Goal: Complete Application Form: Complete application form

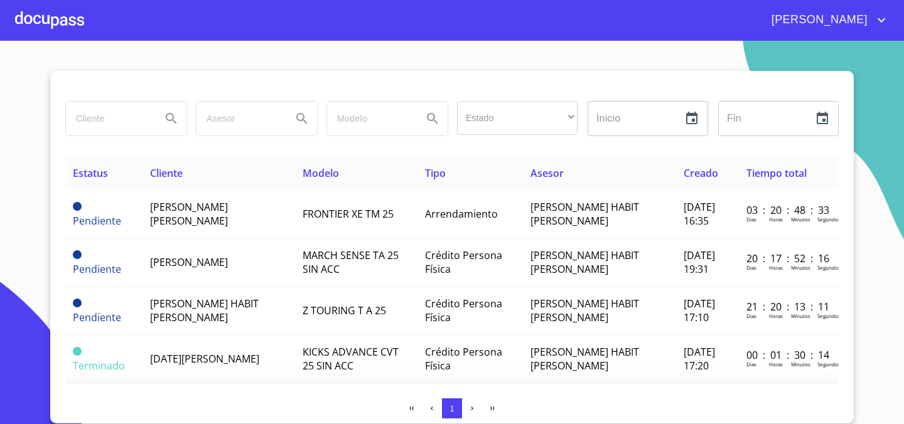
scroll to position [164, 1]
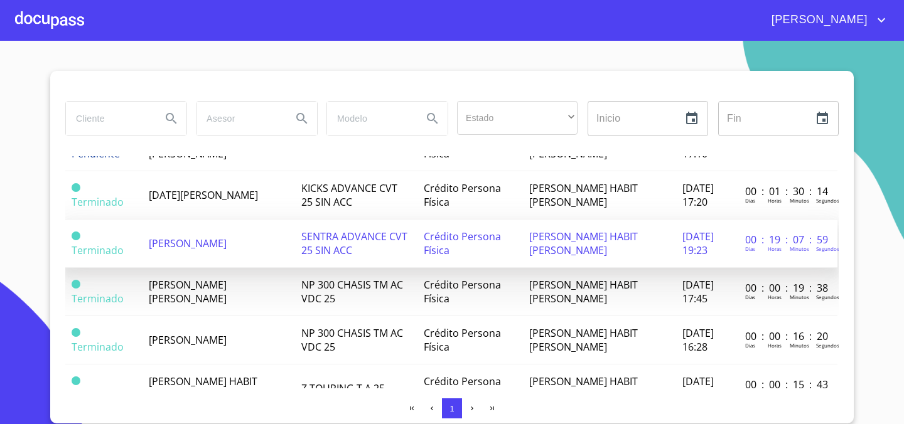
click at [227, 244] on span "[PERSON_NAME]" at bounding box center [188, 244] width 78 height 14
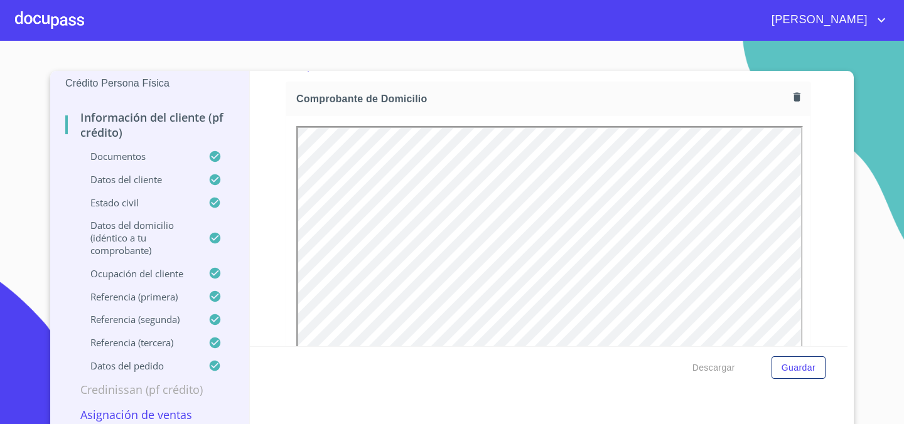
scroll to position [8, 0]
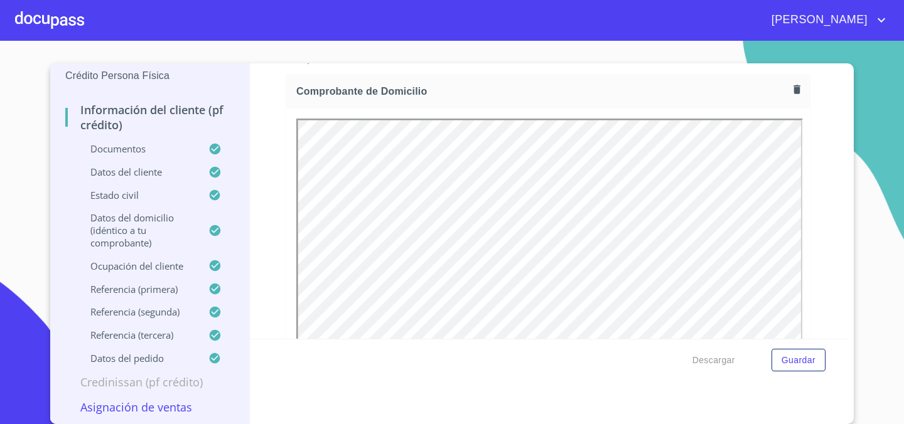
click at [136, 404] on p "Asignación de Ventas" at bounding box center [149, 407] width 169 height 15
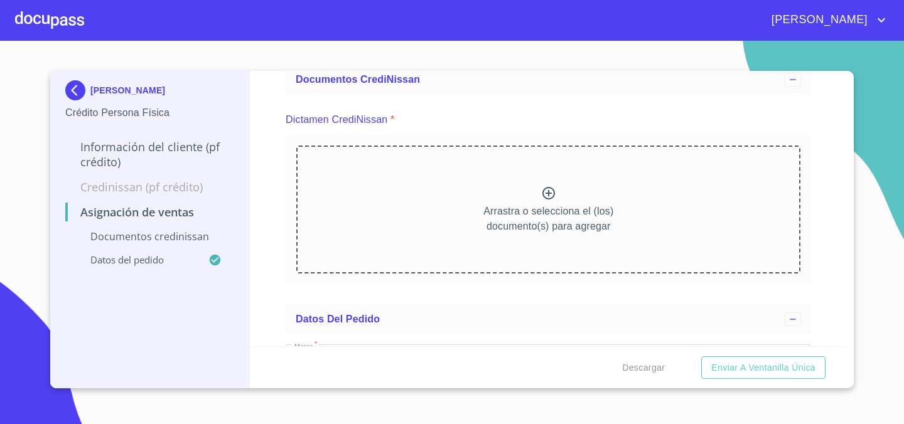
scroll to position [80, 0]
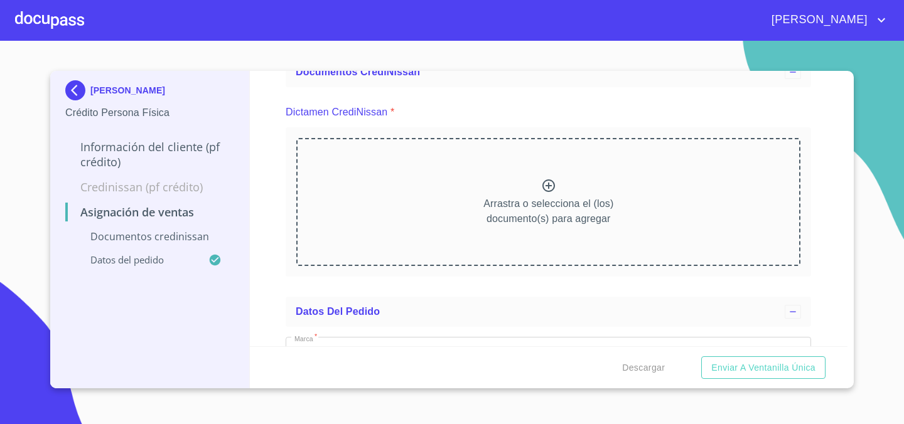
click at [545, 188] on icon at bounding box center [548, 185] width 15 height 15
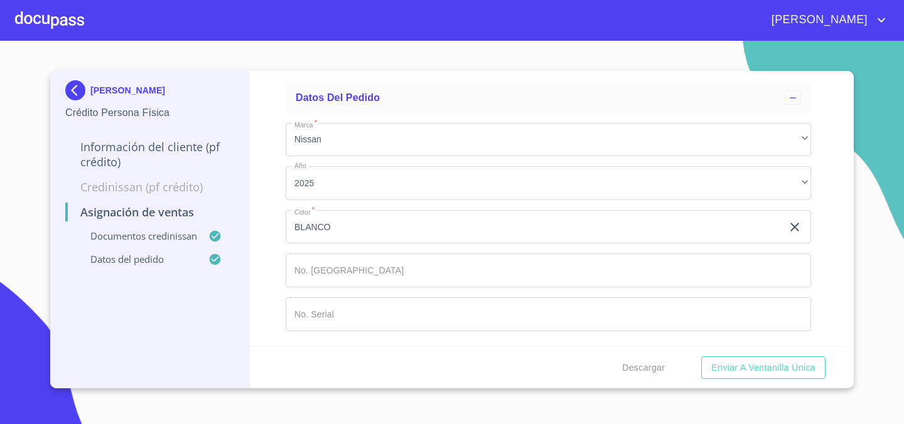
scroll to position [586, 0]
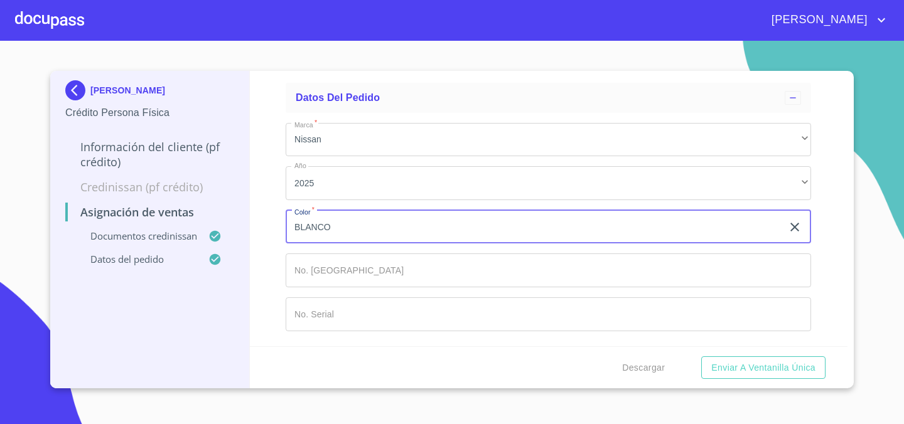
click at [501, 232] on input "BLANCO" at bounding box center [533, 227] width 496 height 34
type input "p"
type input "PLATA"
click at [719, 371] on span "Enviar a Ventanilla única" at bounding box center [763, 368] width 104 height 16
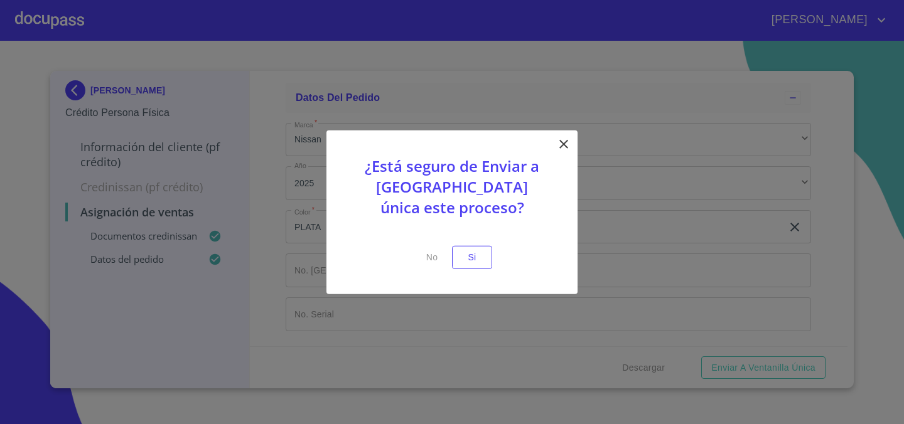
click at [563, 151] on icon at bounding box center [563, 144] width 15 height 15
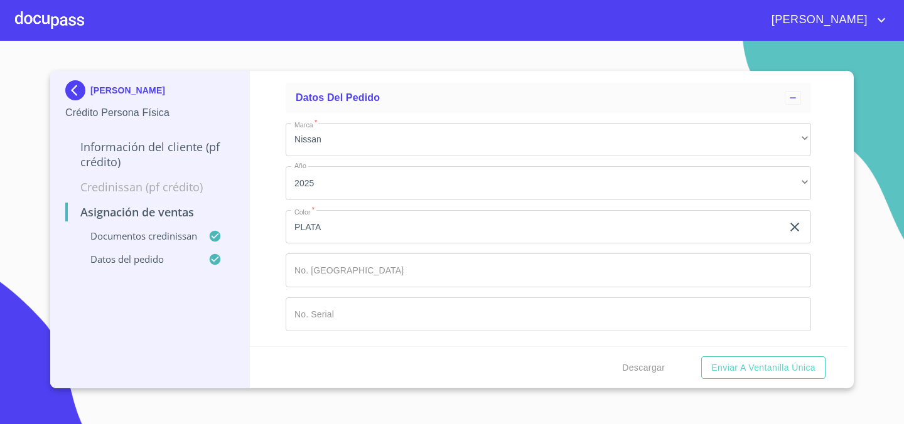
click at [352, 273] on input "Marca   *" at bounding box center [547, 270] width 525 height 34
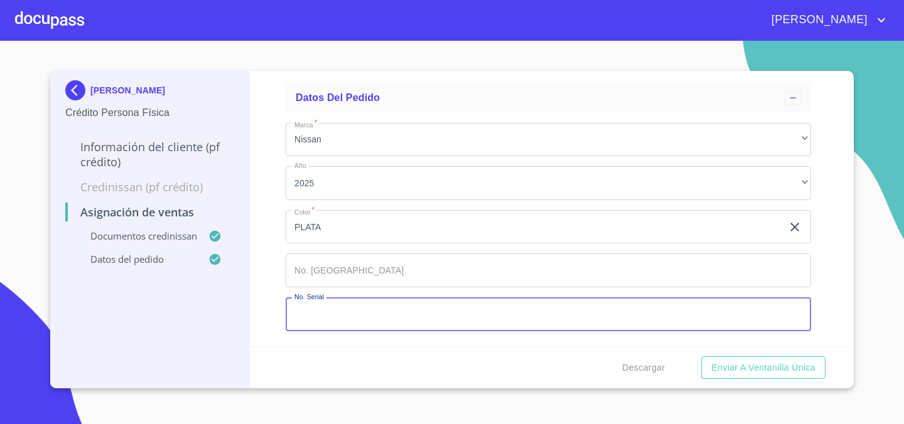
click at [385, 307] on input "Marca   *" at bounding box center [547, 314] width 525 height 34
type input "[US_VEHICLE_IDENTIFICATION_NUMBER]"
click at [382, 278] on input "Marca   *" at bounding box center [547, 270] width 525 height 34
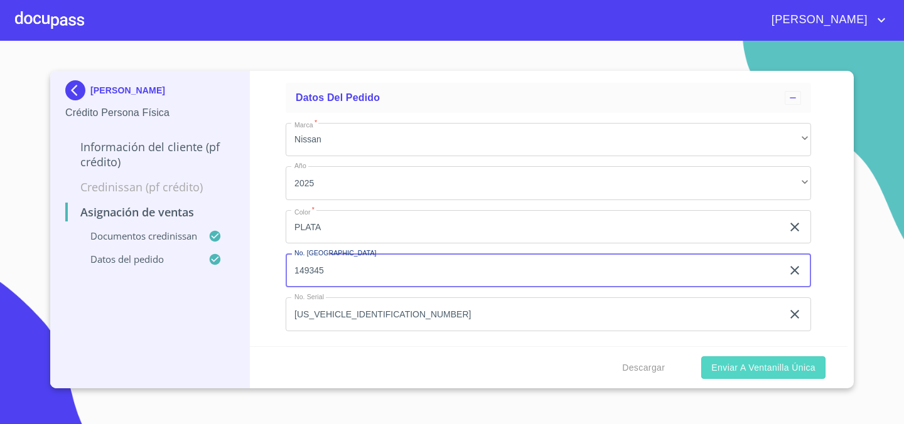
type input "149345"
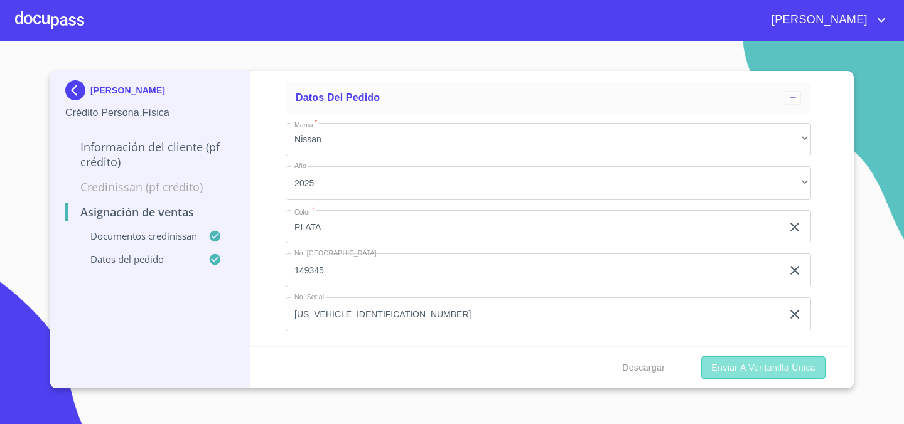
click at [737, 365] on span "Enviar a Ventanilla única" at bounding box center [763, 368] width 104 height 16
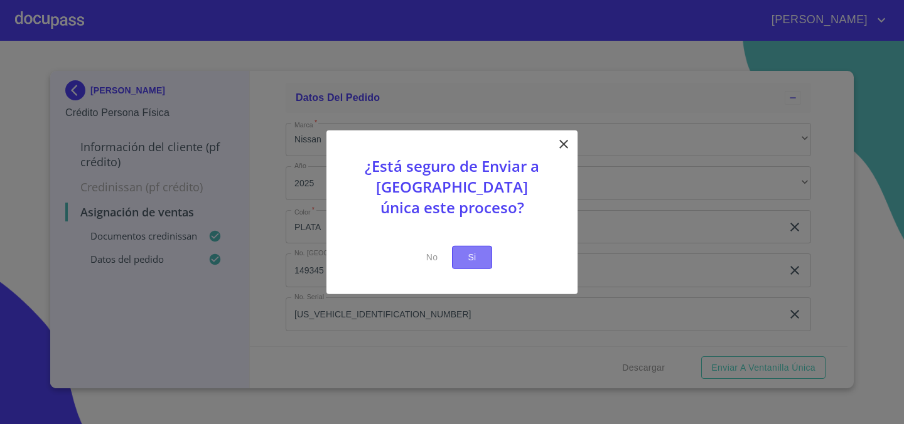
click at [473, 254] on span "Si" at bounding box center [472, 258] width 20 height 16
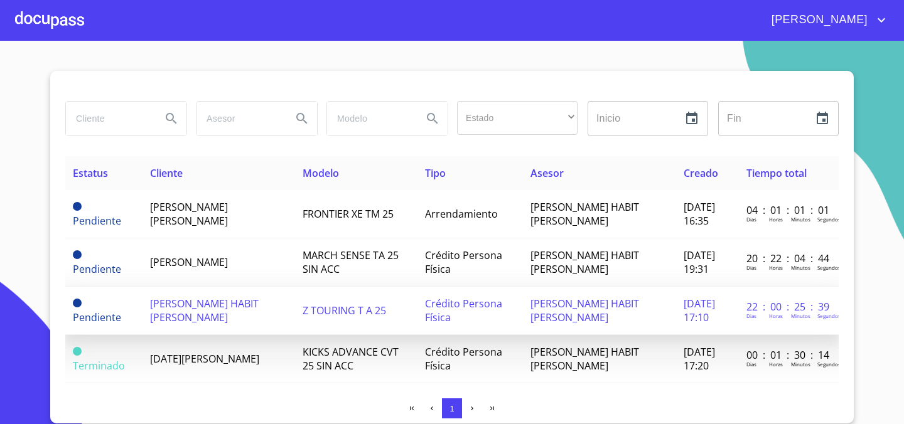
scroll to position [208, 0]
